Goal: Check status: Check status

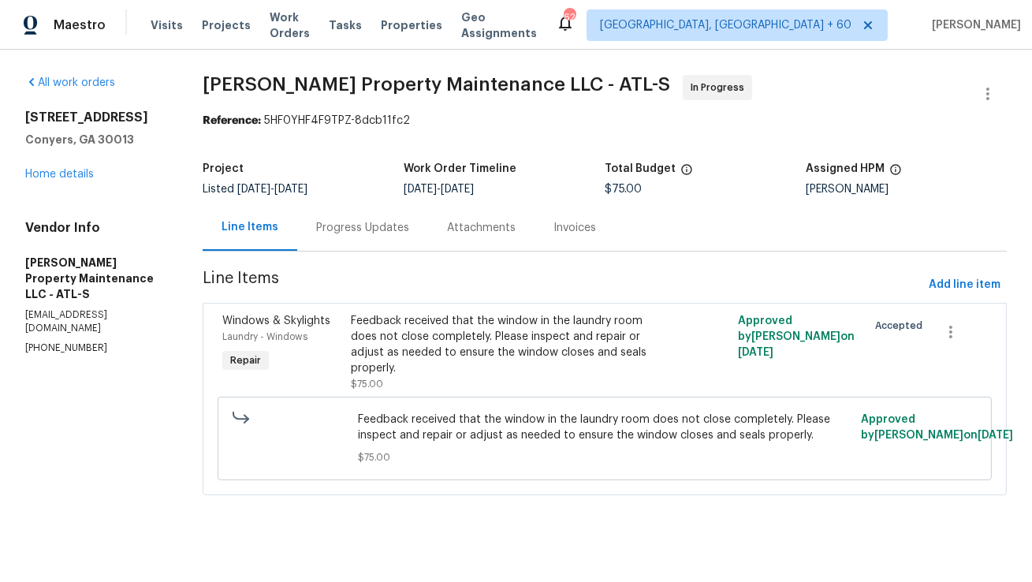
click at [334, 222] on div "Progress Updates" at bounding box center [362, 228] width 93 height 16
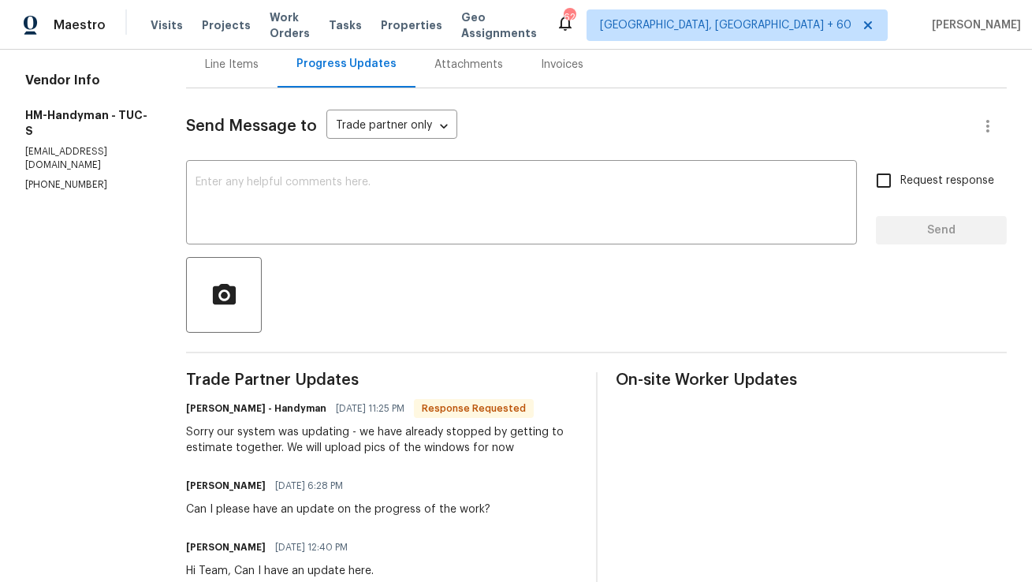
scroll to position [164, 0]
click at [259, 69] on div "Line Items" at bounding box center [232, 64] width 54 height 16
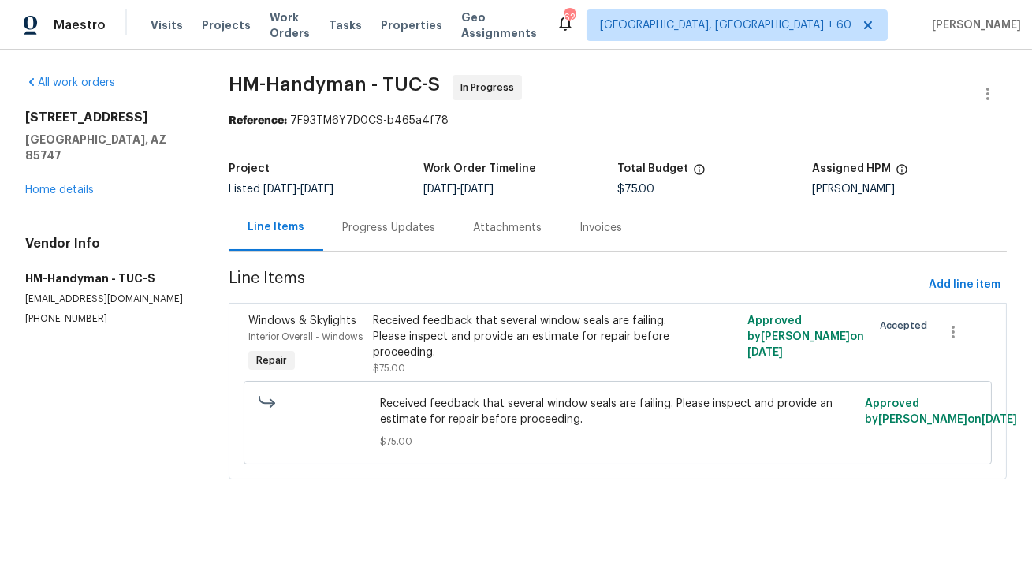
click at [561, 335] on div "Received feedback that several window seals are failing. Please inspect and pro…" at bounding box center [524, 336] width 302 height 47
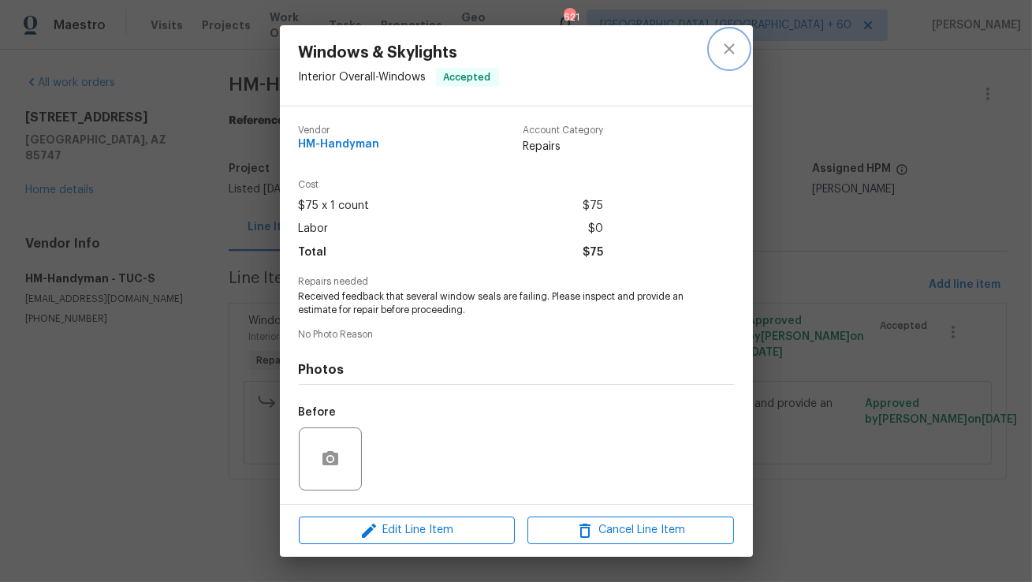
click at [728, 41] on icon "close" at bounding box center [729, 48] width 19 height 19
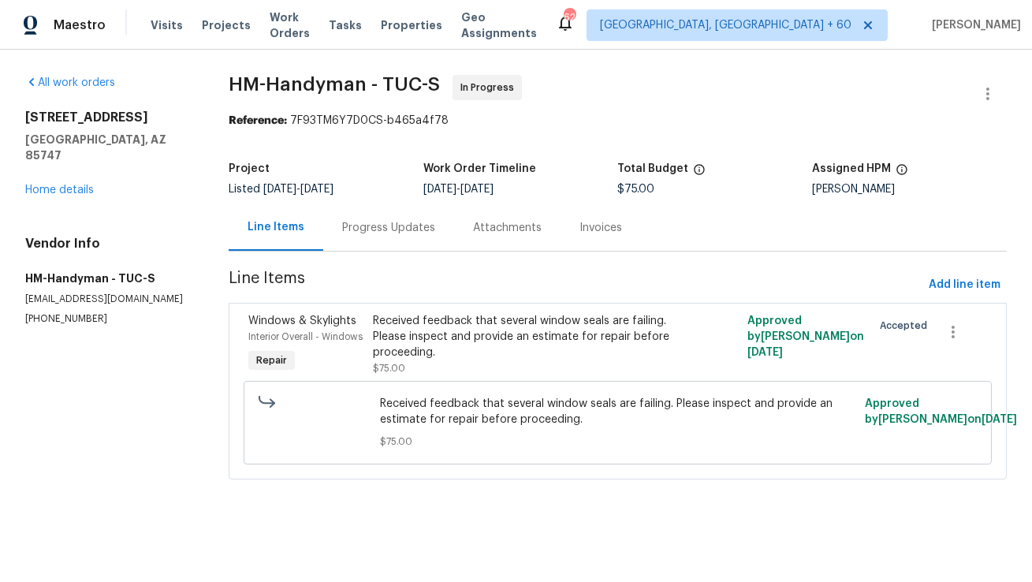
click at [398, 230] on div "Progress Updates" at bounding box center [388, 228] width 93 height 16
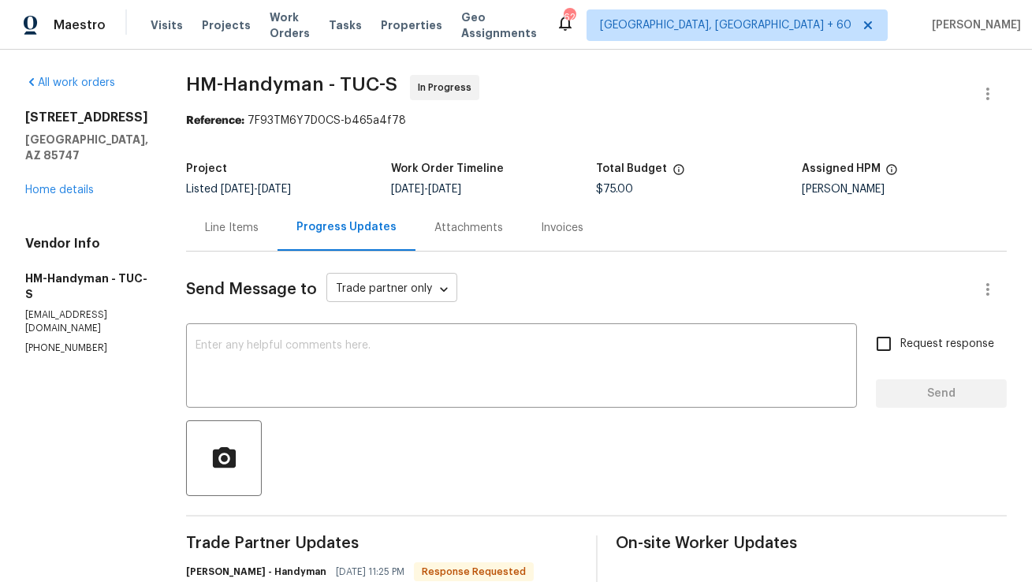
scroll to position [22, 0]
